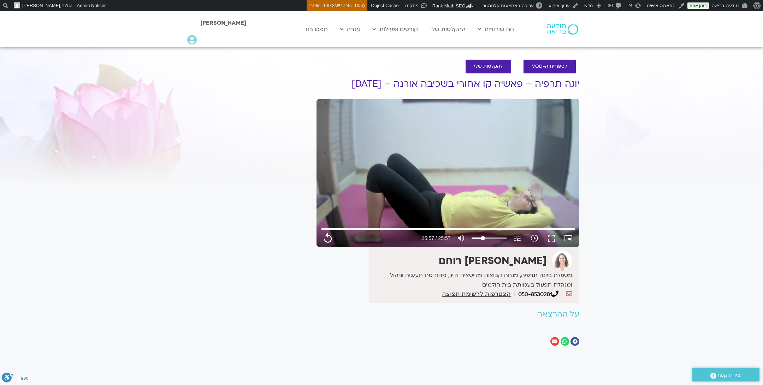
type input "1557.92"
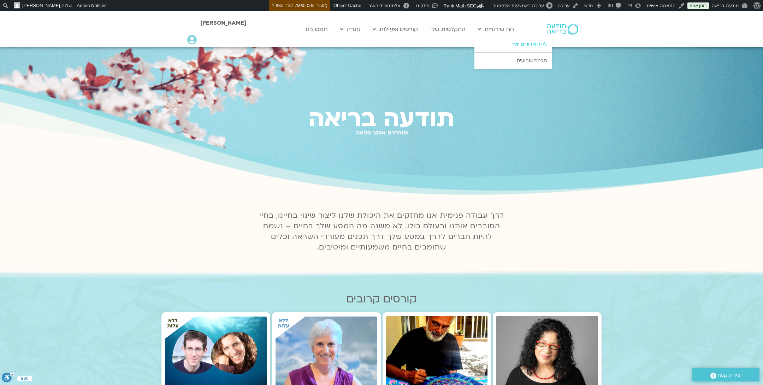
click at [513, 45] on link "לוח שידורים יומי" at bounding box center [513, 44] width 78 height 16
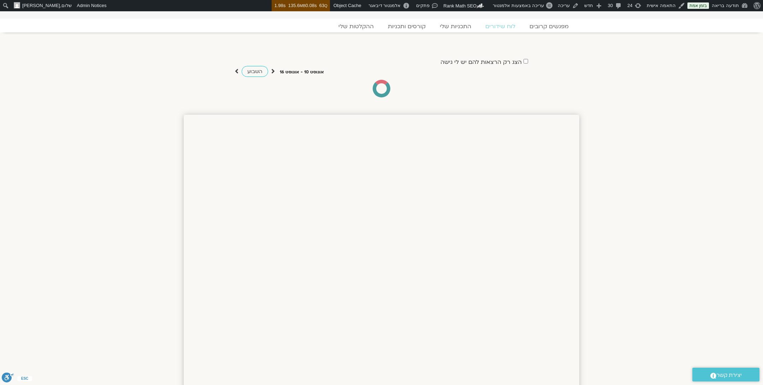
scroll to position [23, 0]
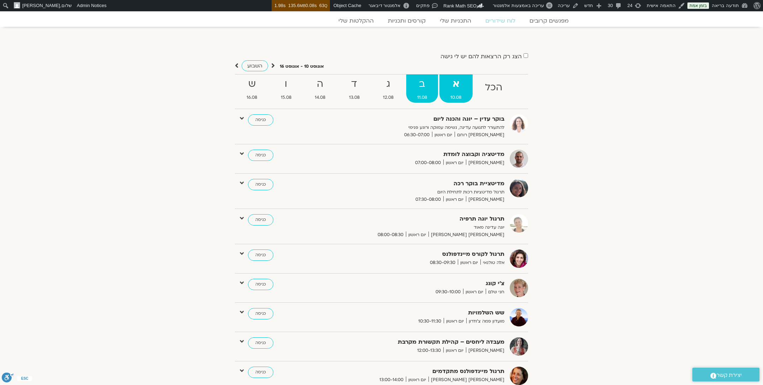
click at [420, 79] on strong "ב" at bounding box center [422, 84] width 32 height 16
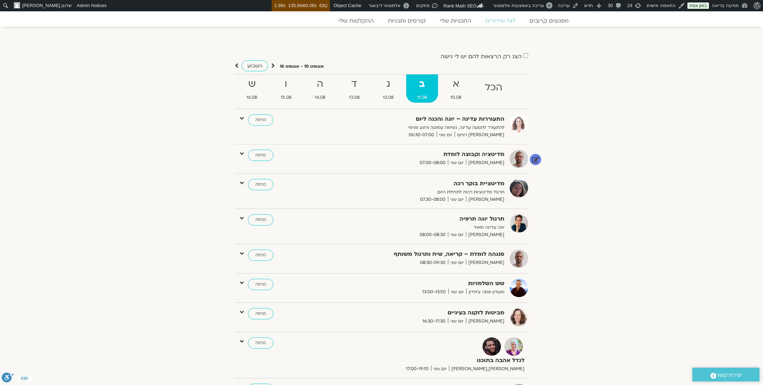
click at [242, 153] on icon at bounding box center [242, 153] width 4 height 6
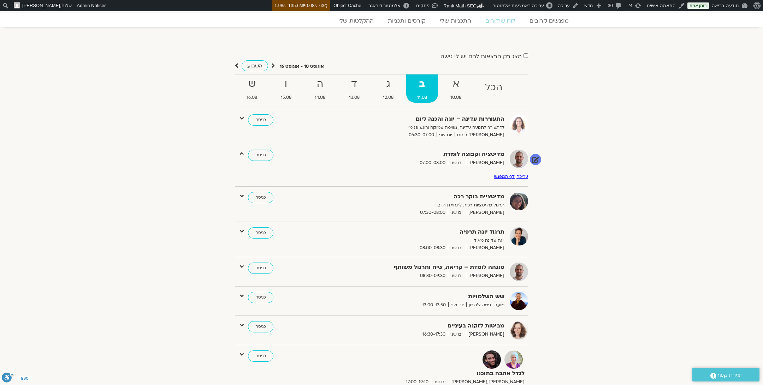
click at [511, 178] on link "דף המפגש" at bounding box center [504, 177] width 21 height 6
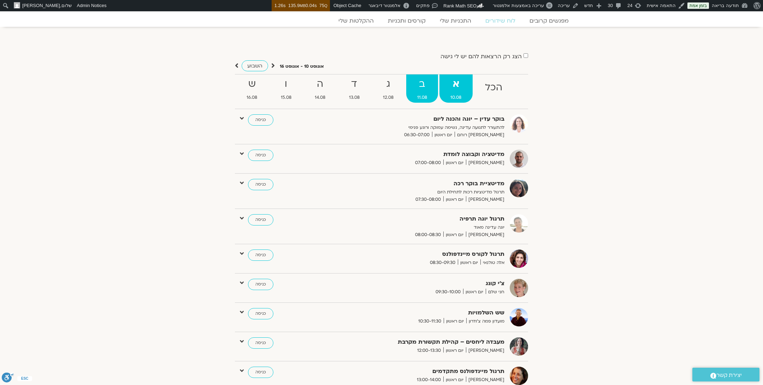
click at [423, 84] on strong "ב" at bounding box center [422, 84] width 32 height 16
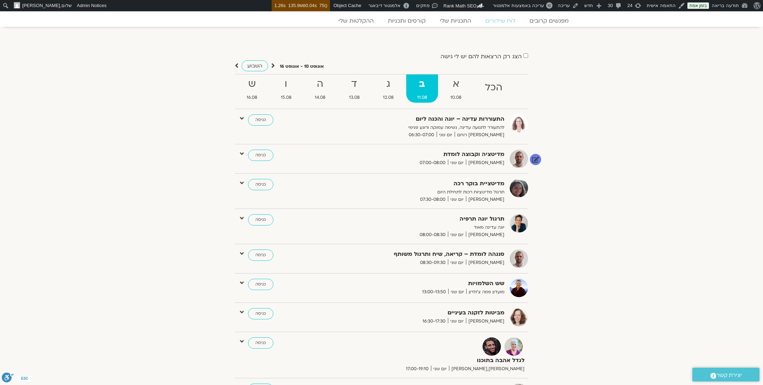
click at [242, 153] on icon at bounding box center [242, 153] width 4 height 6
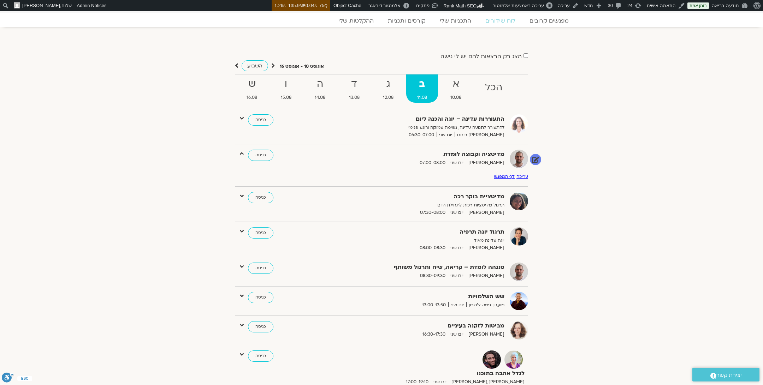
click at [508, 178] on link "דף המפגש" at bounding box center [504, 177] width 21 height 6
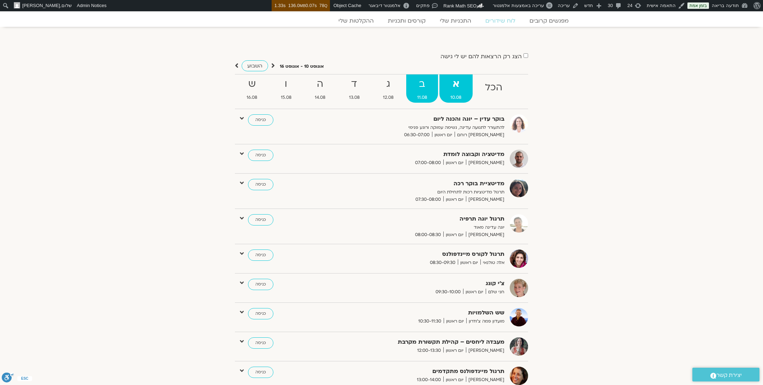
click at [425, 85] on strong "ב" at bounding box center [422, 84] width 32 height 16
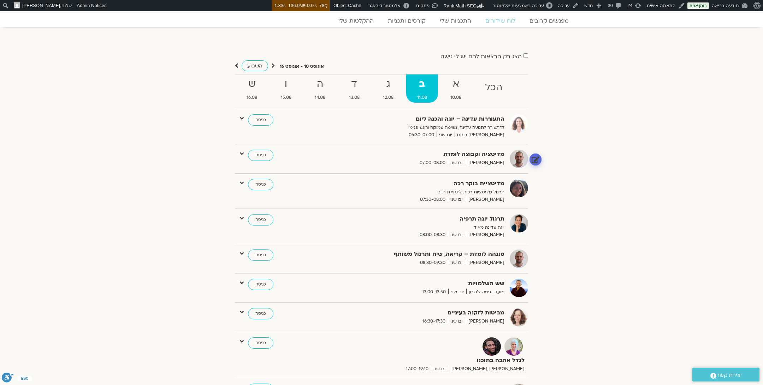
click at [535, 159] on link at bounding box center [535, 159] width 12 height 12
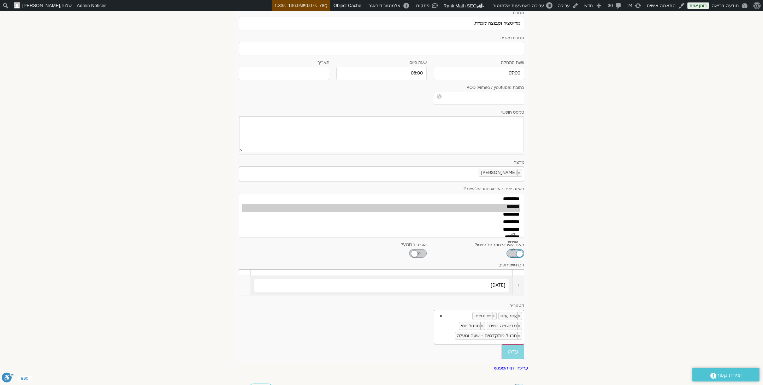
scroll to position [190, 0]
click at [244, 272] on link at bounding box center [244, 275] width 7 height 7
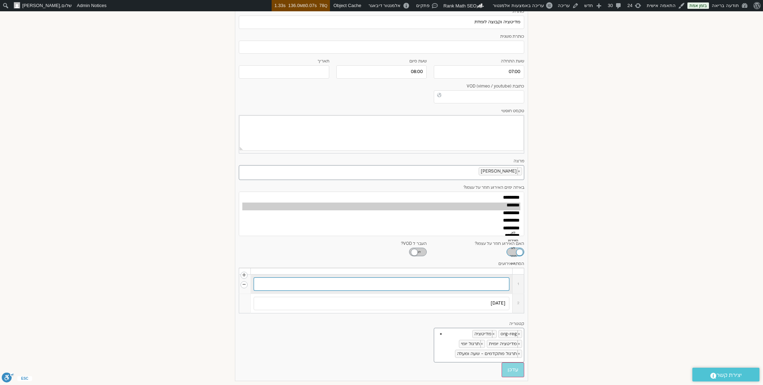
click at [493, 281] on input "text" at bounding box center [382, 284] width 256 height 13
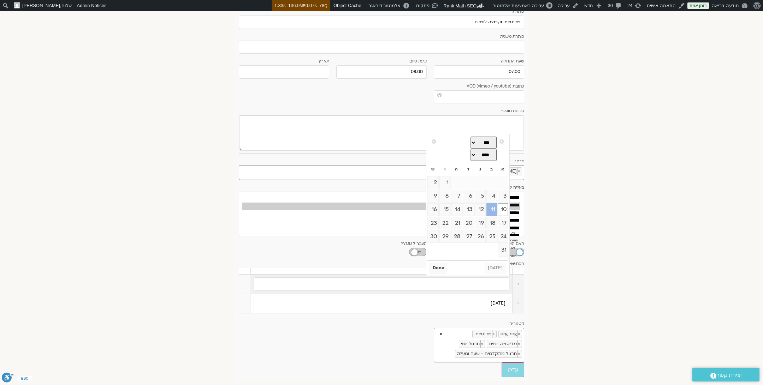
click at [490, 211] on link "11" at bounding box center [491, 209] width 11 height 13
type input "11/08/2025"
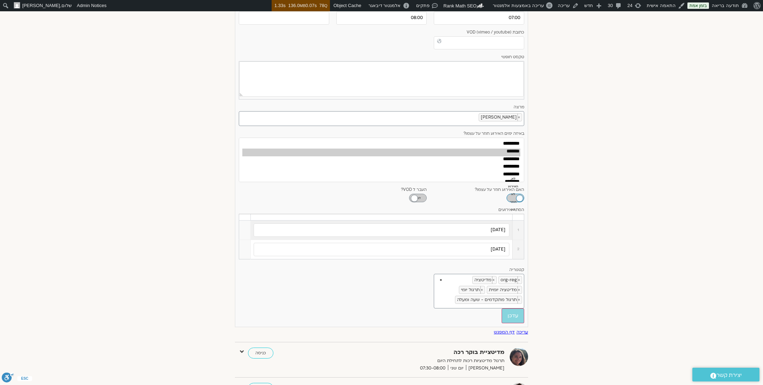
scroll to position [247, 0]
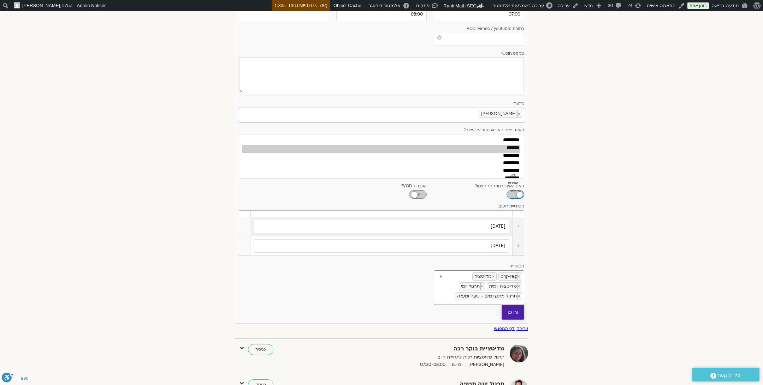
click at [516, 320] on input "עדכן" at bounding box center [513, 312] width 23 height 15
type input "עדכן"
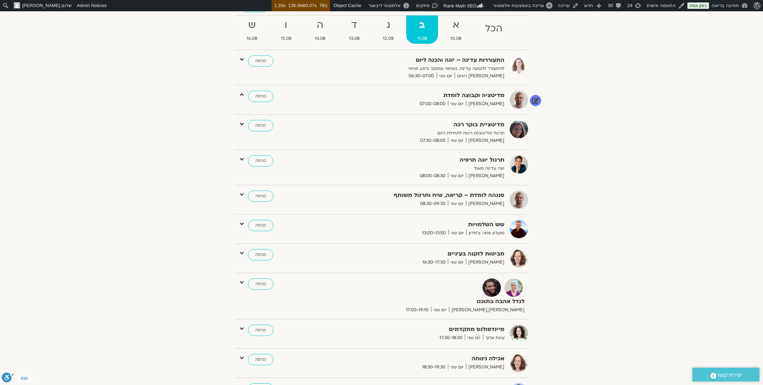
scroll to position [0, 0]
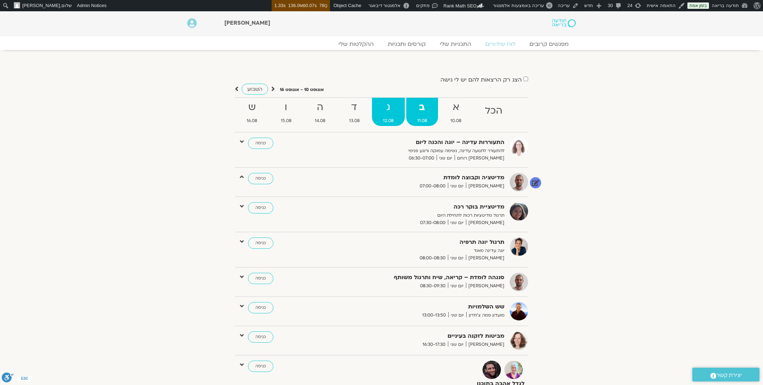
click at [381, 112] on strong "ג" at bounding box center [388, 108] width 33 height 16
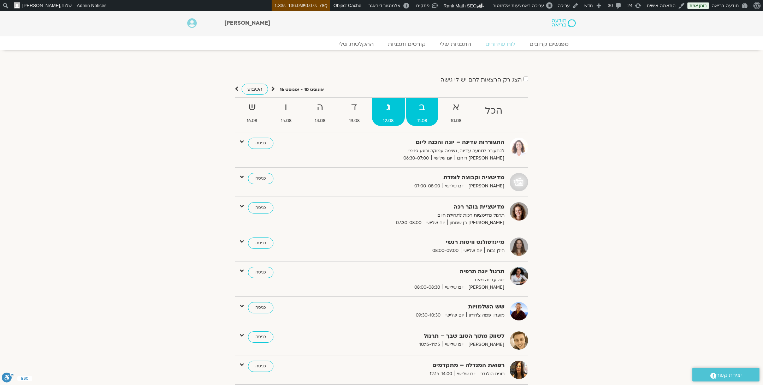
click at [420, 106] on strong "ב" at bounding box center [422, 108] width 32 height 16
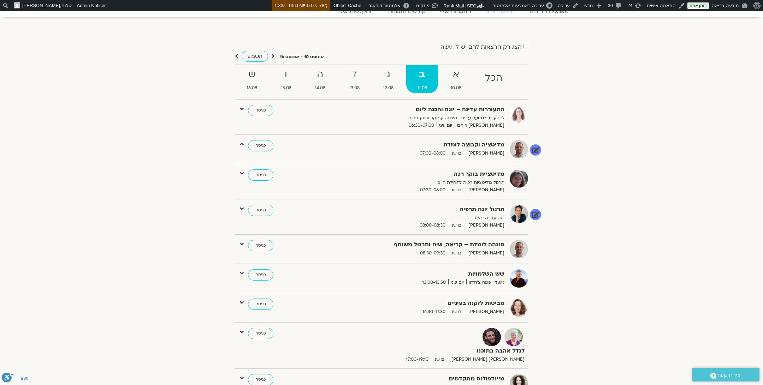
scroll to position [42, 0]
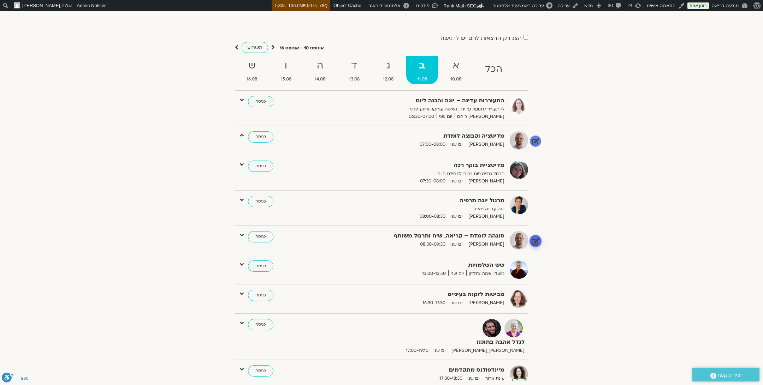
click at [538, 240] on link at bounding box center [535, 241] width 12 height 12
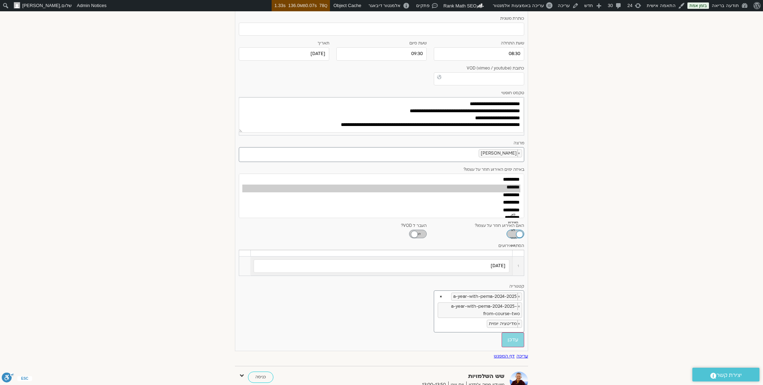
scroll to position [373, 0]
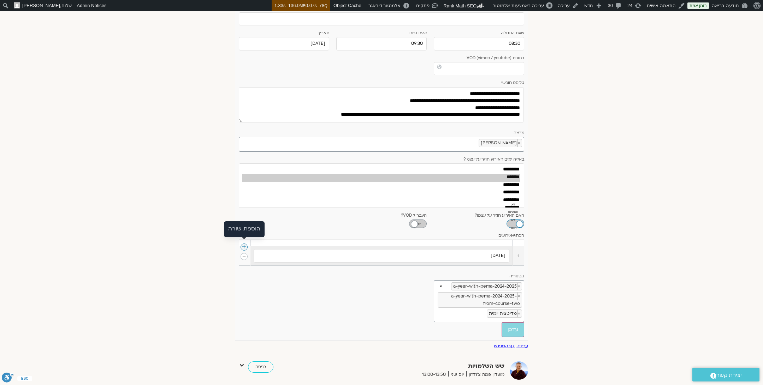
click at [243, 244] on link at bounding box center [244, 247] width 7 height 7
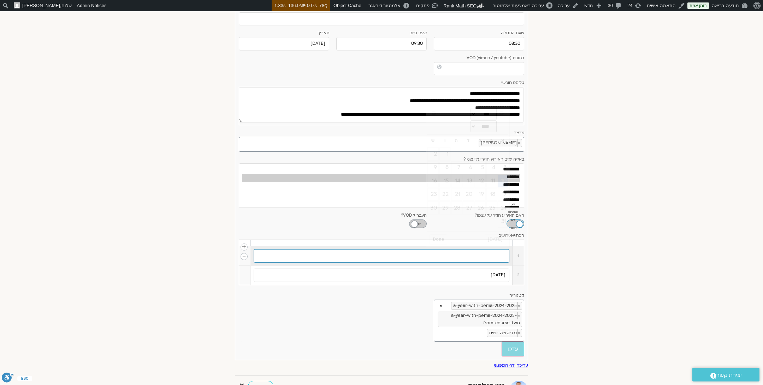
click at [493, 251] on input "text" at bounding box center [382, 255] width 256 height 13
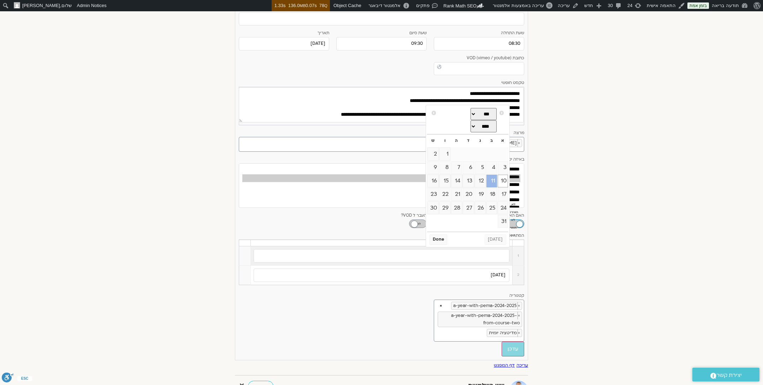
click at [493, 184] on link "11" at bounding box center [491, 181] width 11 height 13
type input "11/08/2025"
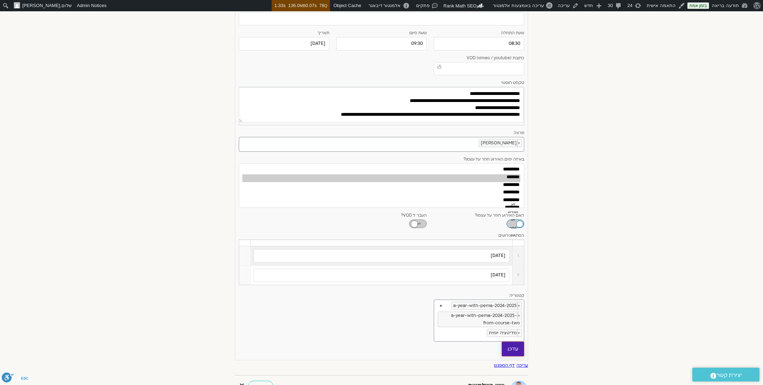
click at [512, 342] on input "עדכן" at bounding box center [513, 349] width 23 height 15
type input "עדכן"
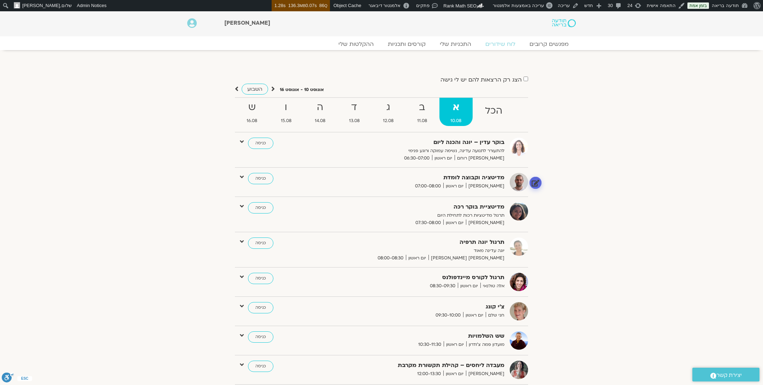
click at [535, 180] on link at bounding box center [535, 183] width 12 height 12
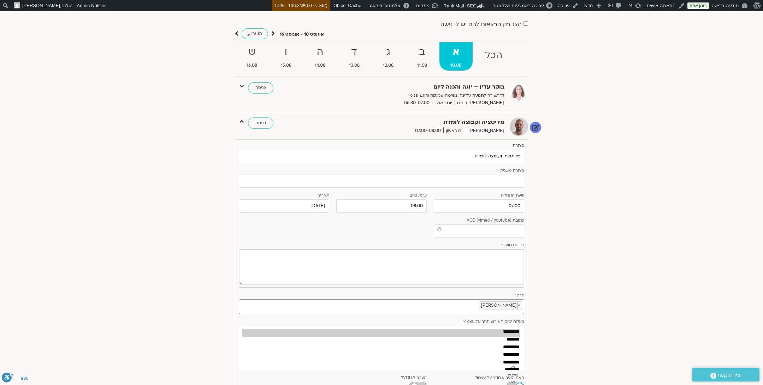
scroll to position [51, 0]
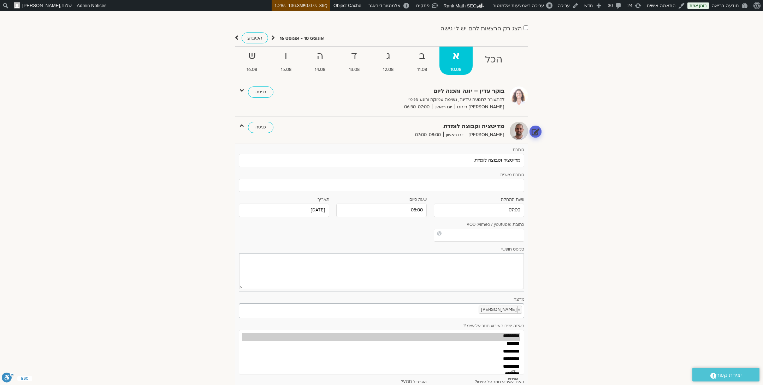
click at [536, 129] on link at bounding box center [535, 131] width 12 height 12
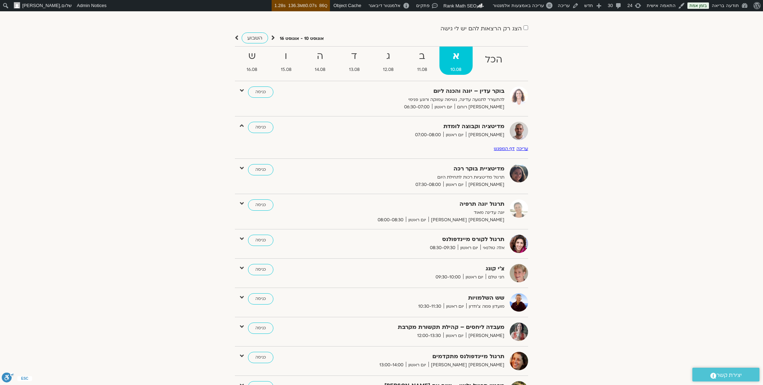
click at [272, 37] on icon at bounding box center [273, 37] width 4 height 7
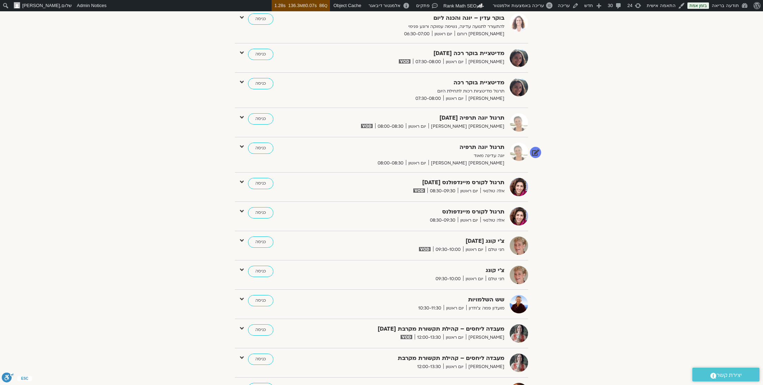
scroll to position [0, 0]
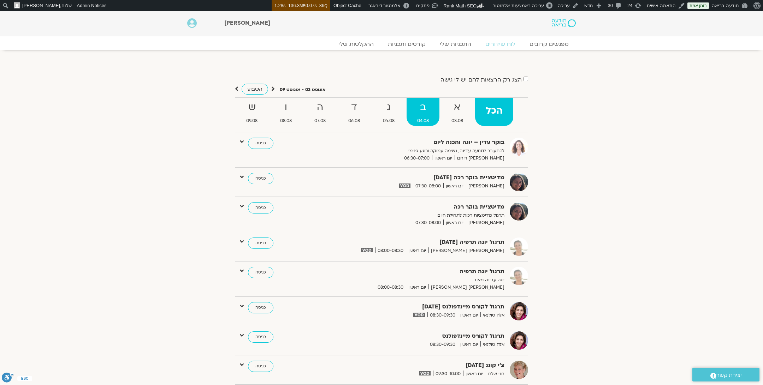
click at [425, 112] on strong "ב" at bounding box center [423, 108] width 33 height 16
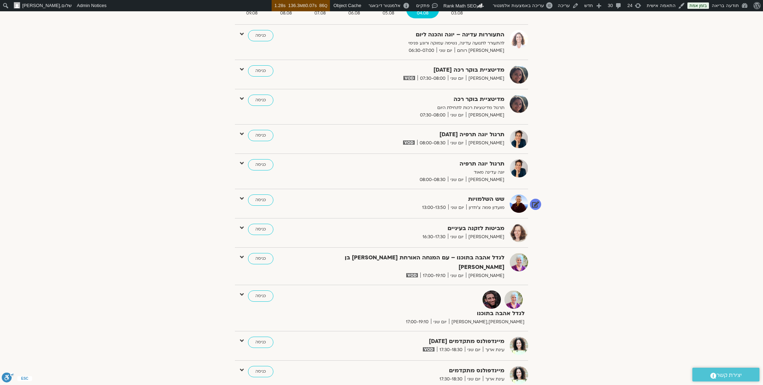
scroll to position [114, 0]
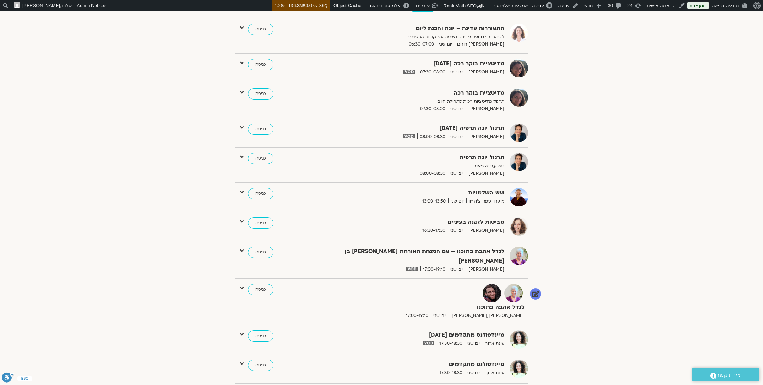
click at [243, 285] on icon at bounding box center [242, 288] width 4 height 6
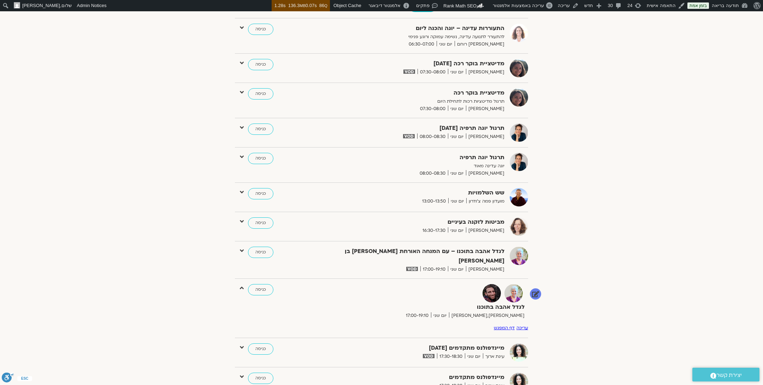
click at [504, 325] on link "דף המפגש" at bounding box center [504, 328] width 21 height 6
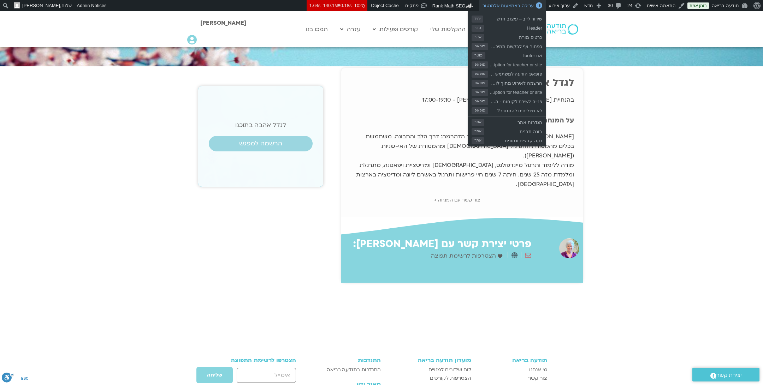
click at [534, 6] on span "עריכה באמצעות אלמנטור" at bounding box center [507, 5] width 51 height 5
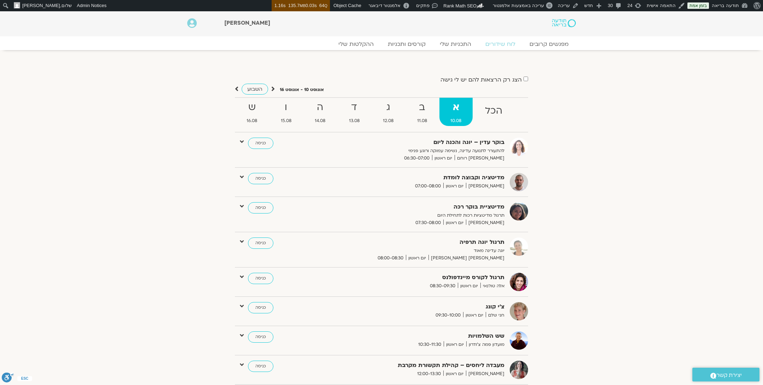
click at [271, 86] on icon at bounding box center [273, 88] width 4 height 7
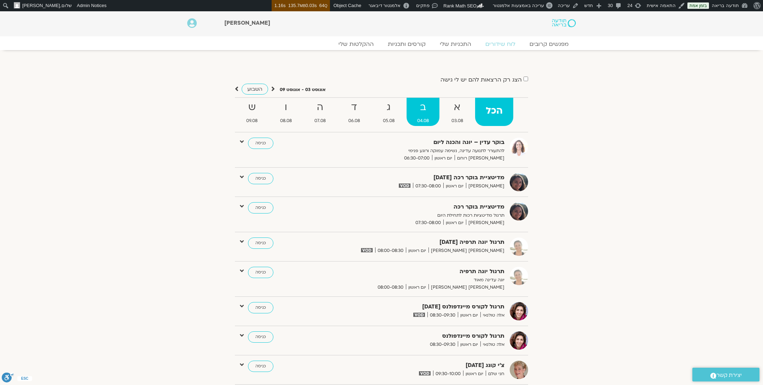
click at [422, 110] on strong "ב" at bounding box center [423, 108] width 33 height 16
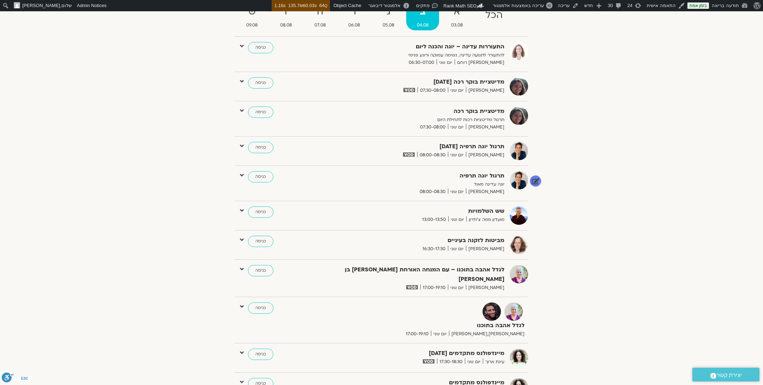
scroll to position [103, 0]
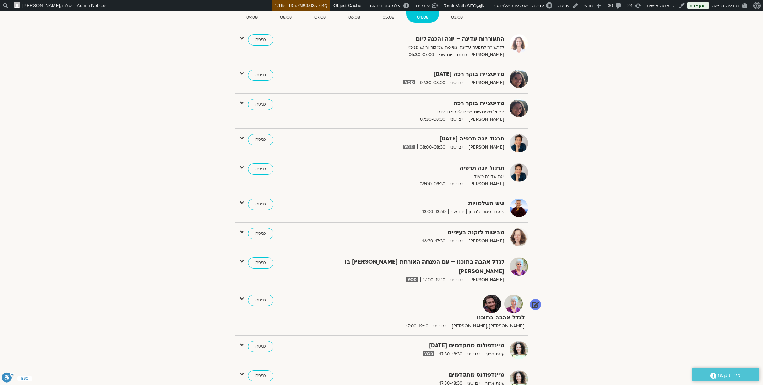
click at [243, 296] on icon at bounding box center [242, 299] width 4 height 6
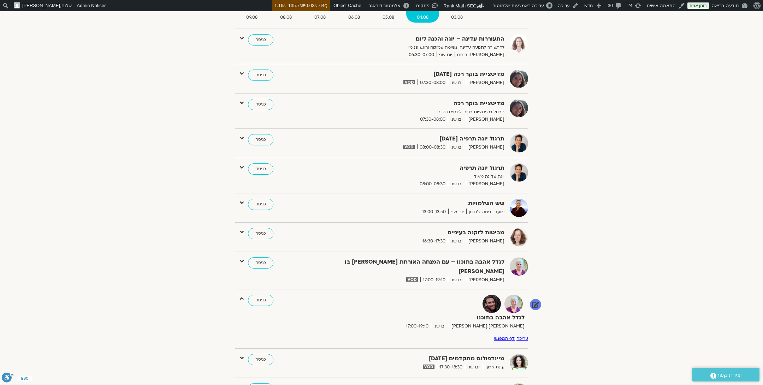
click at [518, 336] on link "עריכה" at bounding box center [522, 339] width 12 height 6
